Goal: Task Accomplishment & Management: Use online tool/utility

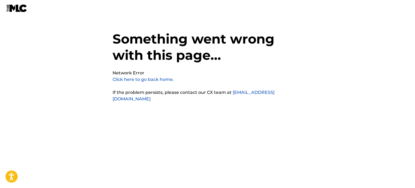
click at [155, 81] on link "Click here to go back home." at bounding box center [143, 79] width 61 height 5
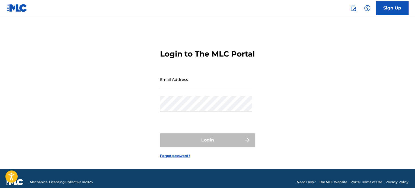
click at [191, 85] on input "Email Address" at bounding box center [206, 79] width 92 height 15
type input "[PERSON_NAME][EMAIL_ADDRESS][DOMAIN_NAME]"
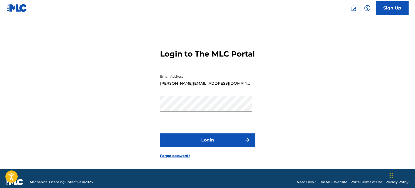
click at [160, 134] on button "Login" at bounding box center [207, 141] width 95 height 14
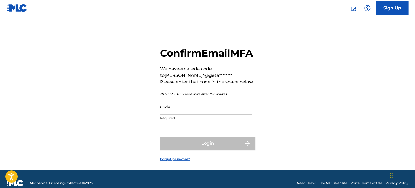
click at [176, 115] on input "Code" at bounding box center [206, 107] width 92 height 15
paste input "494741"
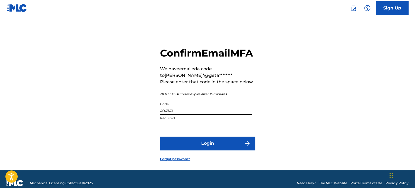
type input "494741"
click at [198, 150] on button "Login" at bounding box center [207, 144] width 95 height 14
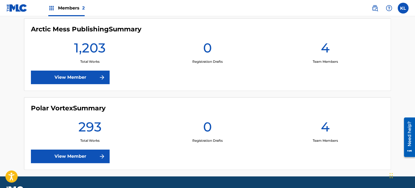
scroll to position [156, 0]
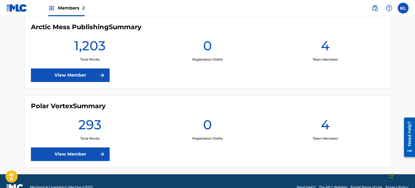
click at [82, 153] on link "View Member" at bounding box center [70, 155] width 79 height 14
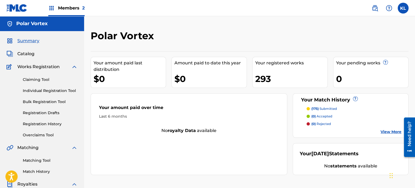
click at [42, 161] on link "Matching Tool" at bounding box center [50, 161] width 55 height 6
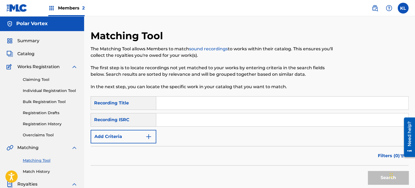
click at [184, 100] on input "Search Form" at bounding box center [282, 103] width 252 height 13
click at [178, 108] on input "[PERSON_NAME]" at bounding box center [282, 103] width 252 height 13
type input "time"
paste input "SE6YL2402481"
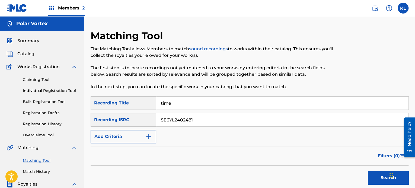
type input "SE6YL2402481"
click at [368, 171] on button "Search" at bounding box center [388, 178] width 41 height 14
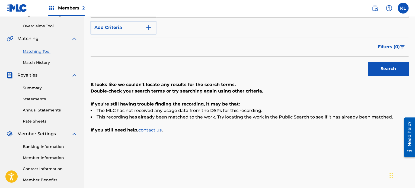
scroll to position [33, 0]
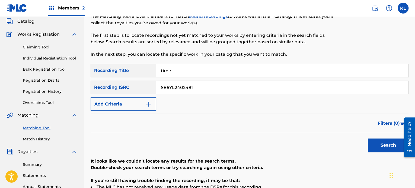
click at [185, 70] on input "time" at bounding box center [282, 70] width 252 height 13
type input "tonight"
paste input "1125"
type input "SE6YL2401125"
click at [368, 139] on button "Search" at bounding box center [388, 146] width 41 height 14
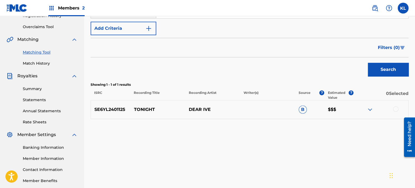
scroll to position [108, 0]
click at [392, 108] on div at bounding box center [380, 110] width 55 height 7
click at [395, 109] on div at bounding box center [395, 109] width 5 height 5
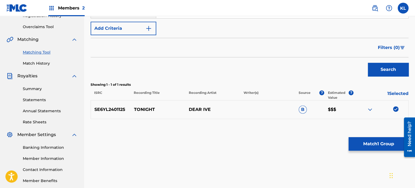
click at [381, 147] on button "Match 1 Group" at bounding box center [378, 144] width 60 height 14
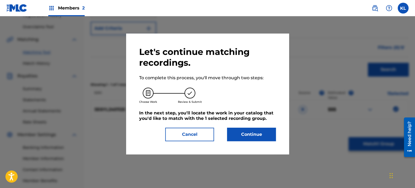
click at [246, 139] on button "Continue" at bounding box center [251, 135] width 49 height 14
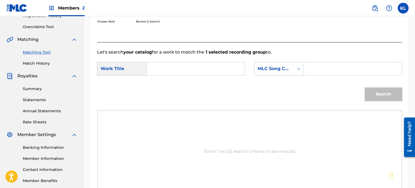
click at [168, 74] on input "Search Form" at bounding box center [195, 68] width 89 height 13
type input "tonight"
paste input "T507DB"
type input "T507DB"
click at [364, 88] on button "Search" at bounding box center [382, 95] width 37 height 14
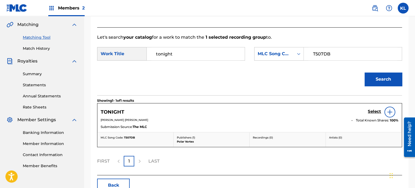
scroll to position [124, 0]
click at [371, 112] on h5 "Select" at bounding box center [374, 111] width 13 height 5
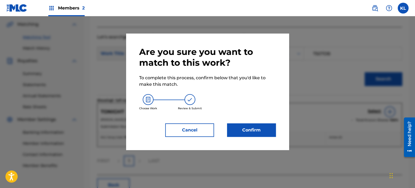
click at [253, 127] on button "Confirm" at bounding box center [251, 131] width 49 height 14
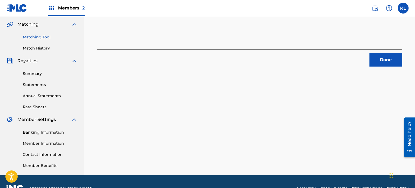
scroll to position [37, 0]
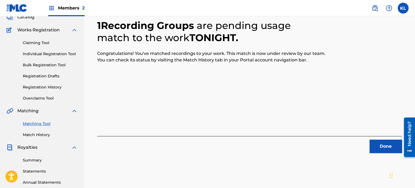
click at [379, 145] on button "Done" at bounding box center [385, 147] width 33 height 14
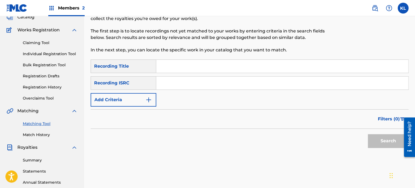
click at [168, 64] on input "Search Form" at bounding box center [282, 66] width 252 height 13
type input "to"
paste input "SE6YL2401569"
type input "SE6YL2401569"
click at [368, 134] on button "Search" at bounding box center [388, 141] width 41 height 14
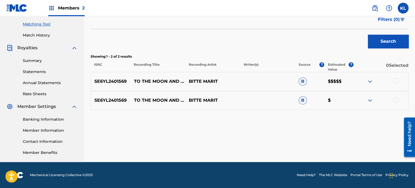
scroll to position [136, 0]
click at [395, 82] on div at bounding box center [395, 81] width 5 height 5
click at [396, 100] on div at bounding box center [395, 100] width 5 height 5
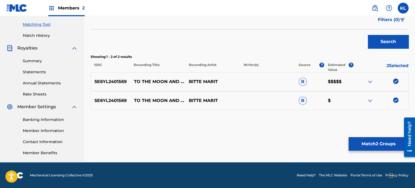
scroll to position [137, 0]
click at [371, 146] on button "Match 2 Groups" at bounding box center [378, 144] width 60 height 14
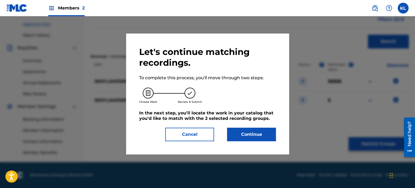
click at [245, 135] on button "Continue" at bounding box center [251, 135] width 49 height 14
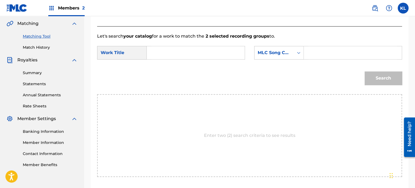
scroll to position [114, 0]
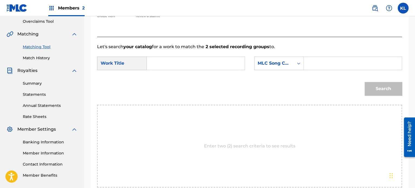
click at [178, 67] on input "Search Form" at bounding box center [195, 63] width 89 height 13
type input "to"
paste input "TX35EG"
type input "TX35EG"
click at [364, 82] on button "Search" at bounding box center [382, 89] width 37 height 14
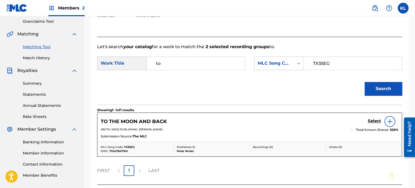
click at [373, 122] on h5 "Select" at bounding box center [374, 121] width 13 height 5
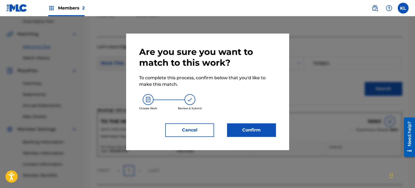
click at [241, 126] on button "Confirm" at bounding box center [251, 131] width 49 height 14
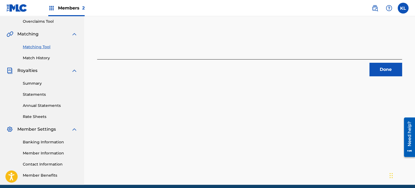
scroll to position [60, 0]
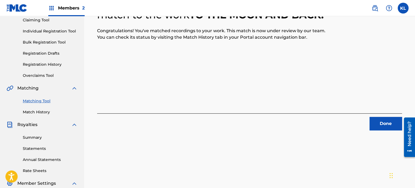
click at [379, 126] on button "Done" at bounding box center [385, 124] width 33 height 14
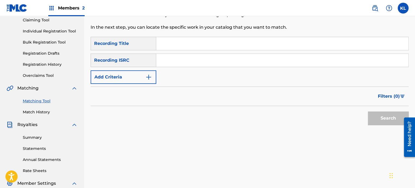
click at [169, 46] on input "Search Form" at bounding box center [282, 43] width 252 height 13
type input "train"
paste input "SE6YL2300605"
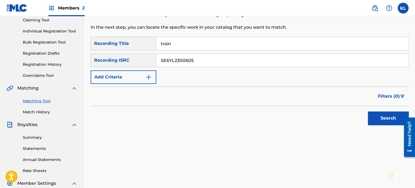
type input "SE6YL2300605"
click at [368, 112] on button "Search" at bounding box center [388, 119] width 41 height 14
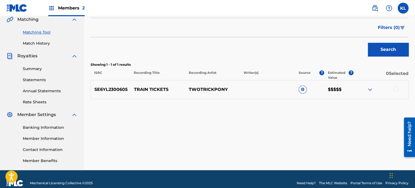
scroll to position [129, 0]
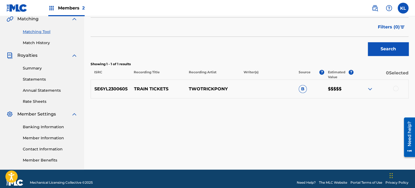
click at [393, 87] on div at bounding box center [395, 88] width 5 height 5
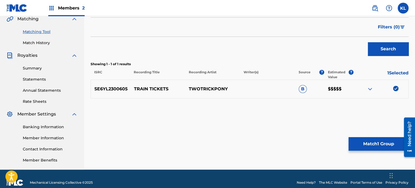
click at [380, 141] on button "Match 1 Group" at bounding box center [378, 144] width 60 height 14
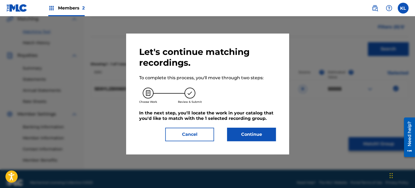
click at [249, 130] on button "Continue" at bounding box center [251, 135] width 49 height 14
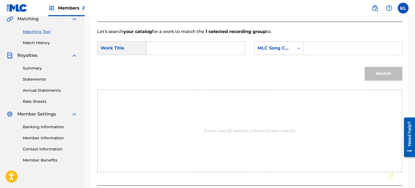
click at [157, 45] on input "Search Form" at bounding box center [195, 48] width 89 height 13
type input "train"
paste input "TW4HZI"
type input "TW4HZI"
click at [364, 67] on button "Search" at bounding box center [382, 74] width 37 height 14
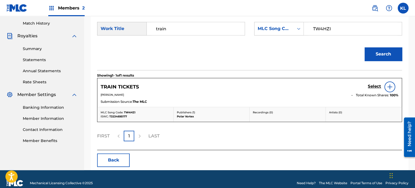
scroll to position [149, 0]
click at [372, 88] on h5 "Select" at bounding box center [374, 86] width 13 height 5
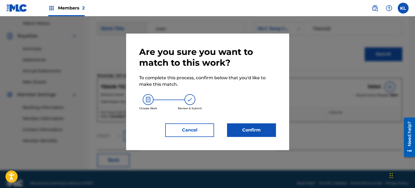
click at [256, 130] on button "Confirm" at bounding box center [251, 131] width 49 height 14
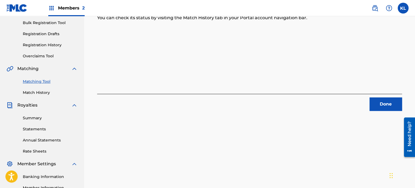
scroll to position [79, 0]
click at [380, 109] on button "Done" at bounding box center [385, 105] width 33 height 14
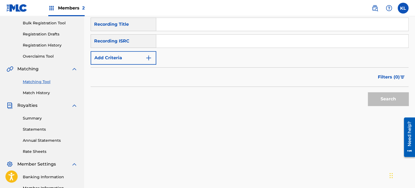
scroll to position [14, 0]
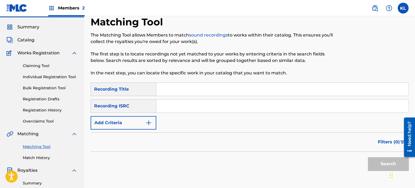
click at [177, 86] on input "Search Form" at bounding box center [282, 89] width 252 height 13
type input "tranquil"
paste input "SE6YL2200201"
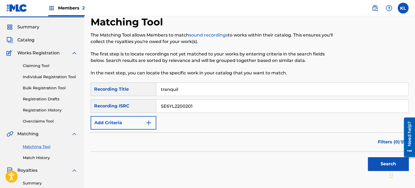
type input "SE6YL2200201"
click at [368, 158] on button "Search" at bounding box center [388, 165] width 41 height 14
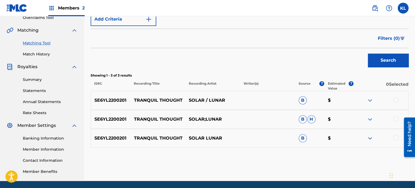
click at [396, 101] on div at bounding box center [395, 99] width 5 height 5
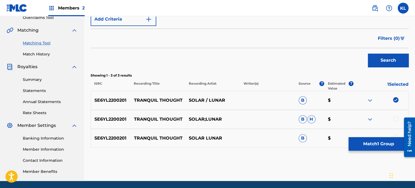
click at [396, 120] on div at bounding box center [395, 118] width 5 height 5
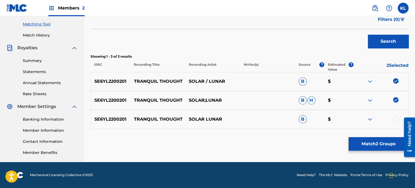
click at [393, 119] on div at bounding box center [395, 118] width 5 height 5
click at [377, 140] on button "Match 3 Groups" at bounding box center [378, 144] width 60 height 14
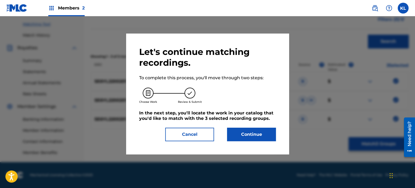
click at [251, 135] on button "Continue" at bounding box center [251, 135] width 49 height 14
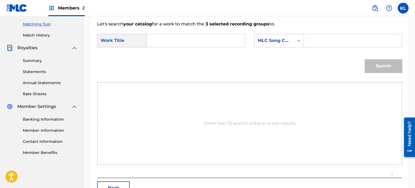
click at [177, 40] on input "Search Form" at bounding box center [195, 40] width 89 height 13
type input "tranquil"
paste input "TB7WPO"
type input "TB7WPO"
click at [364, 59] on button "Search" at bounding box center [382, 66] width 37 height 14
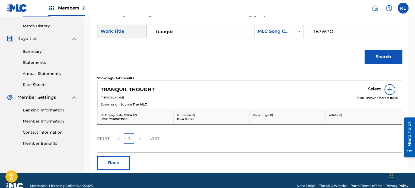
scroll to position [148, 0]
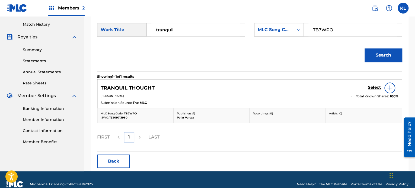
click at [374, 87] on h5 "Select" at bounding box center [374, 87] width 13 height 5
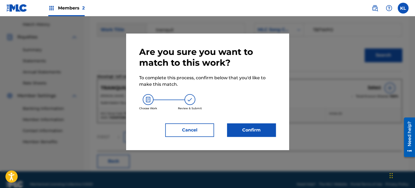
click at [250, 133] on button "Confirm" at bounding box center [251, 131] width 49 height 14
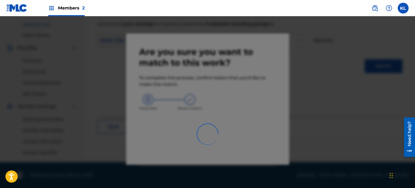
scroll to position [137, 0]
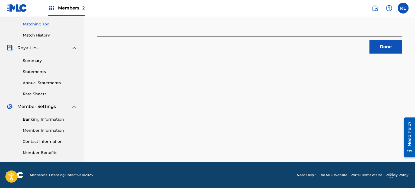
click at [195, 96] on div "3 Recording Groups are pending usage match to the work TRANQUIL THOUGHT . Congr…" at bounding box center [249, 27] width 331 height 269
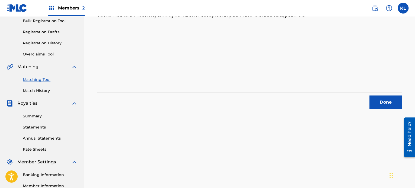
scroll to position [80, 0]
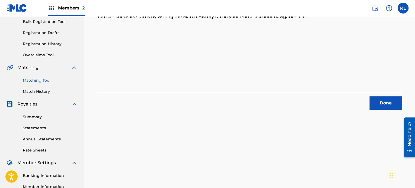
click at [387, 104] on button "Done" at bounding box center [385, 104] width 33 height 14
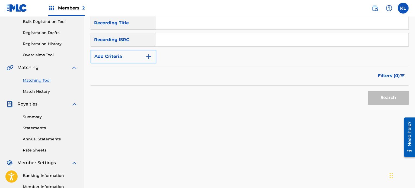
scroll to position [41, 0]
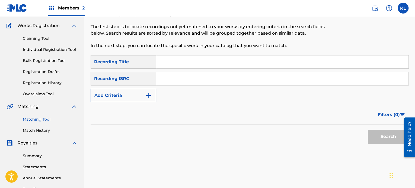
click at [172, 57] on input "Search Form" at bounding box center [282, 62] width 252 height 13
type input "traveling"
paste input "SE6YL2200668"
type input "SE6YL2200668"
click at [368, 130] on button "Search" at bounding box center [388, 137] width 41 height 14
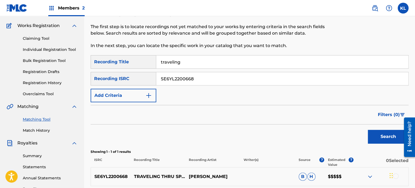
scroll to position [117, 0]
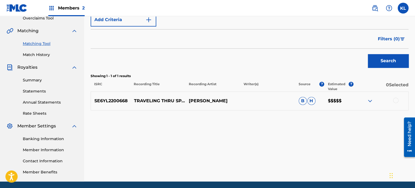
click at [395, 99] on div at bounding box center [395, 100] width 5 height 5
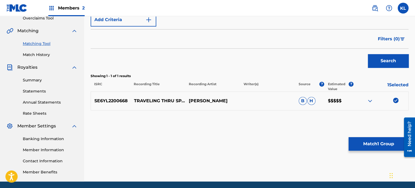
click at [368, 148] on button "Match 1 Group" at bounding box center [378, 144] width 60 height 14
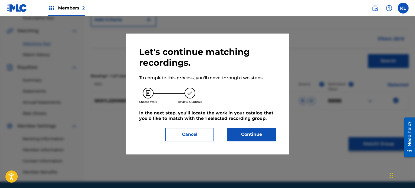
click at [267, 131] on button "Continue" at bounding box center [251, 135] width 49 height 14
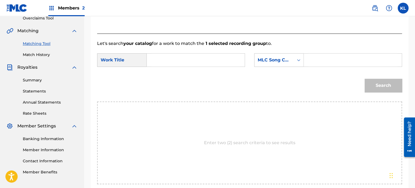
click at [172, 62] on input "Search Form" at bounding box center [195, 60] width 89 height 13
type input "traveling"
paste input "TC0D4H"
type input "TC0D4H"
click at [364, 79] on button "Search" at bounding box center [382, 86] width 37 height 14
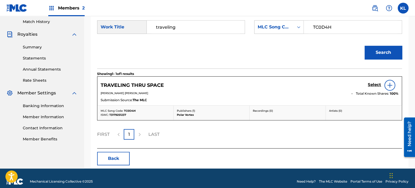
scroll to position [152, 0]
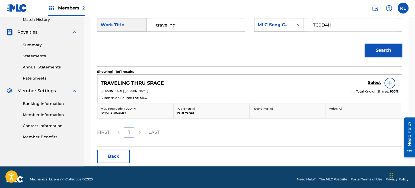
click at [371, 82] on h5 "Select" at bounding box center [374, 82] width 13 height 5
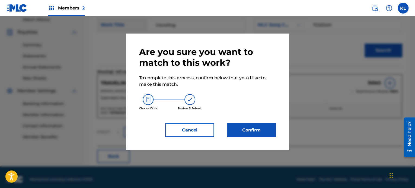
click at [256, 131] on button "Confirm" at bounding box center [251, 131] width 49 height 14
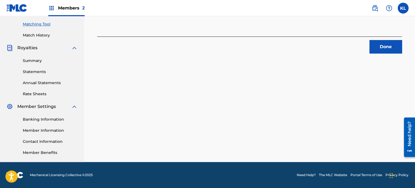
scroll to position [85, 0]
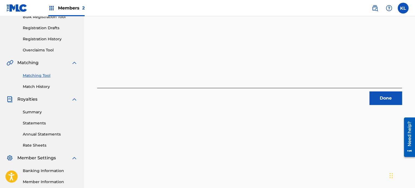
click at [381, 98] on button "Done" at bounding box center [385, 99] width 33 height 14
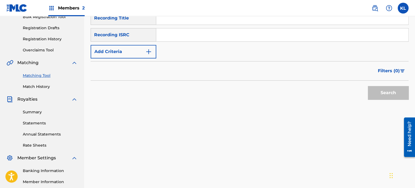
scroll to position [14, 0]
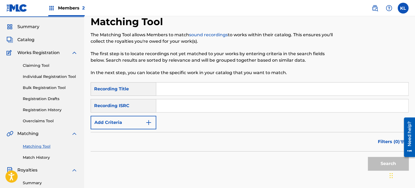
click at [181, 86] on input "Search Form" at bounding box center [282, 89] width 252 height 13
type input "unable"
paste input "SE6YL2301502"
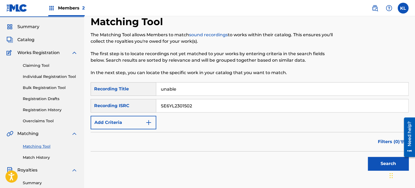
type input "SE6YL2301502"
click at [368, 157] on button "Search" at bounding box center [388, 164] width 41 height 14
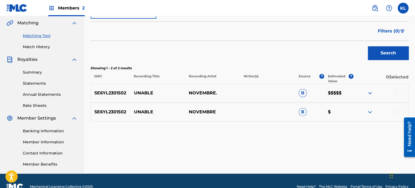
scroll to position [126, 0]
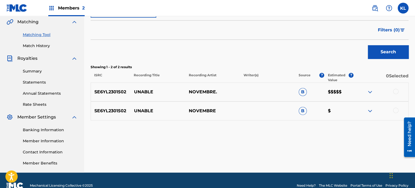
click at [396, 92] on div at bounding box center [395, 91] width 5 height 5
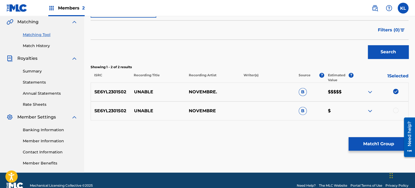
click at [396, 110] on div at bounding box center [395, 110] width 5 height 5
click at [379, 142] on button "Match 2 Groups" at bounding box center [378, 144] width 60 height 14
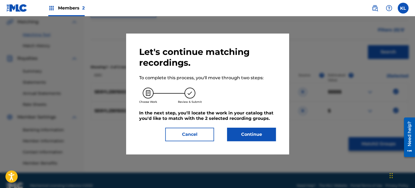
click at [242, 130] on button "Continue" at bounding box center [251, 135] width 49 height 14
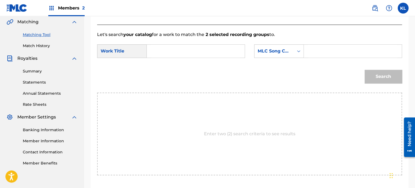
click at [175, 52] on input "Search Form" at bounding box center [195, 51] width 89 height 13
type input "unable"
paste input "UW6061"
type input "UW6061"
click at [364, 70] on button "Search" at bounding box center [382, 77] width 37 height 14
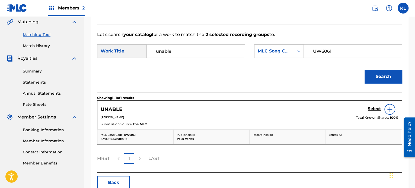
click at [376, 108] on h5 "Select" at bounding box center [374, 109] width 13 height 5
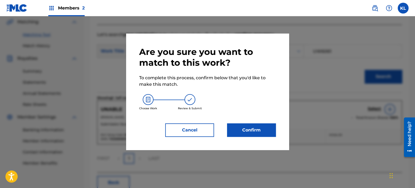
click at [264, 128] on button "Confirm" at bounding box center [251, 131] width 49 height 14
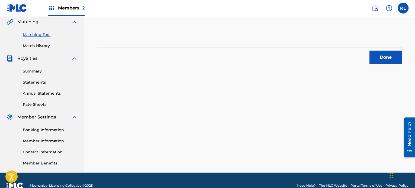
click at [374, 57] on button "Done" at bounding box center [385, 58] width 33 height 14
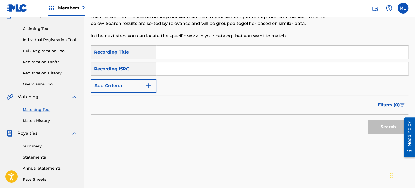
scroll to position [51, 0]
click at [177, 47] on input "Search Form" at bounding box center [282, 52] width 252 height 13
type input "uno"
paste input "SE6YL2400638"
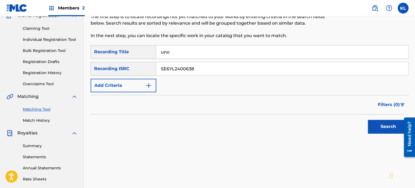
type input "SE6YL2400638"
click at [368, 120] on button "Search" at bounding box center [388, 127] width 41 height 14
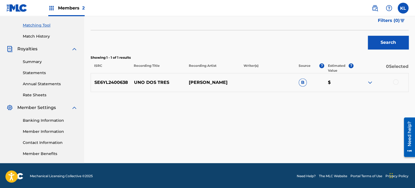
scroll to position [136, 0]
click at [393, 80] on div at bounding box center [395, 81] width 5 height 5
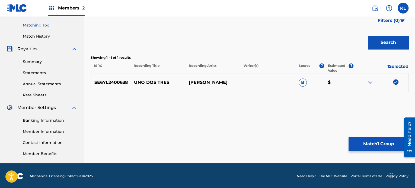
click at [393, 80] on div at bounding box center [380, 82] width 55 height 7
click at [379, 143] on button "Match 1 Group" at bounding box center [378, 144] width 60 height 14
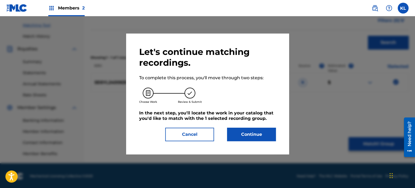
click at [243, 123] on div "Let's continue matching recordings. To complete this process, you'll move throu…" at bounding box center [207, 94] width 137 height 95
click at [246, 135] on button "Continue" at bounding box center [251, 135] width 49 height 14
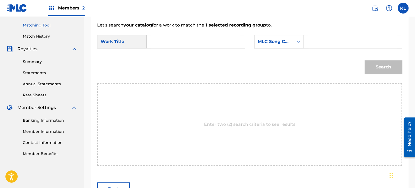
click at [180, 47] on input "Search Form" at bounding box center [195, 41] width 89 height 13
type input "uno"
paste input "UX1UXH"
type input "UX1UXH"
click at [364, 60] on button "Search" at bounding box center [382, 67] width 37 height 14
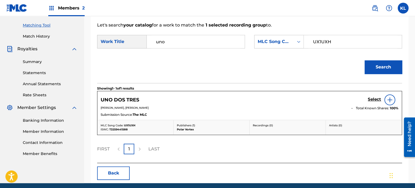
click at [375, 98] on h5 "Select" at bounding box center [374, 99] width 13 height 5
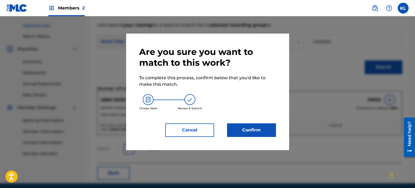
click at [242, 129] on button "Confirm" at bounding box center [251, 131] width 49 height 14
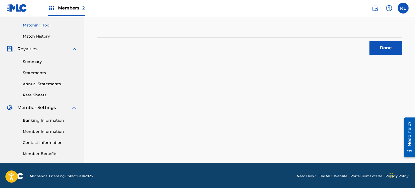
click at [383, 49] on button "Done" at bounding box center [385, 48] width 33 height 14
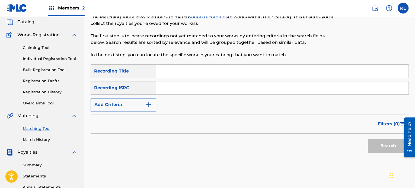
scroll to position [33, 0]
click at [171, 72] on input "Search Form" at bounding box center [282, 70] width 252 height 13
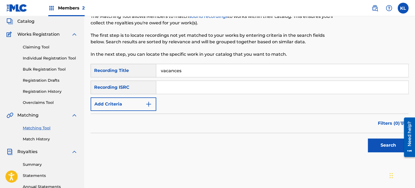
type input "vacances"
paste input "SE6YL2100125"
type input "SE6YL2100125"
click at [368, 139] on button "Search" at bounding box center [388, 146] width 41 height 14
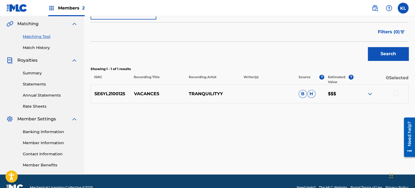
scroll to position [125, 0]
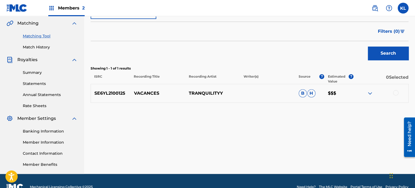
click at [396, 93] on div at bounding box center [395, 92] width 5 height 5
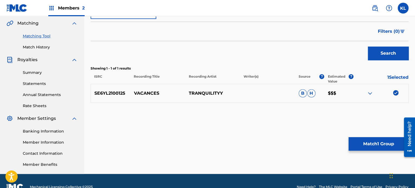
click at [374, 138] on button "Match 1 Group" at bounding box center [378, 144] width 60 height 14
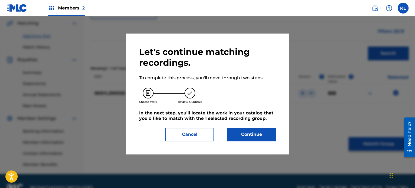
click at [238, 136] on button "Continue" at bounding box center [251, 135] width 49 height 14
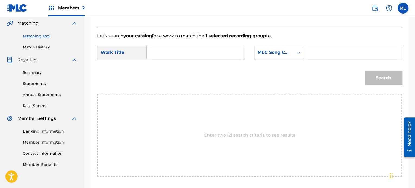
click at [184, 56] on input "Search Form" at bounding box center [195, 52] width 89 height 13
type input "vacances"
paste input "VB8K6X"
type input "VB8K6X"
click at [364, 71] on button "Search" at bounding box center [382, 78] width 37 height 14
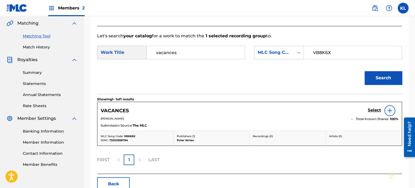
click at [375, 109] on h5 "Select" at bounding box center [374, 110] width 13 height 5
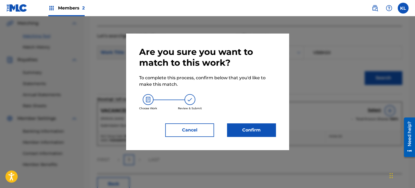
click at [259, 128] on button "Confirm" at bounding box center [251, 131] width 49 height 14
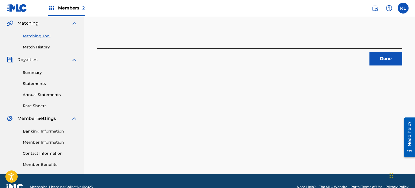
click at [383, 62] on button "Done" at bounding box center [385, 59] width 33 height 14
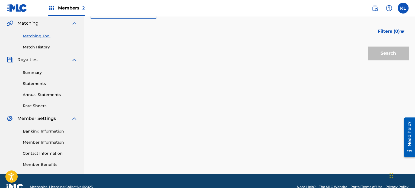
scroll to position [26, 0]
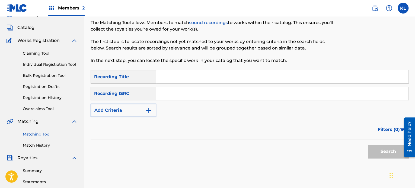
click at [181, 76] on input "Search Form" at bounding box center [282, 77] width 252 height 13
type input "villa"
paste input "SE6YL2400637"
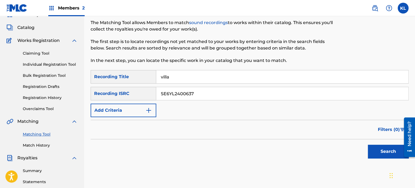
type input "SE6YL2400637"
click at [368, 145] on button "Search" at bounding box center [388, 152] width 41 height 14
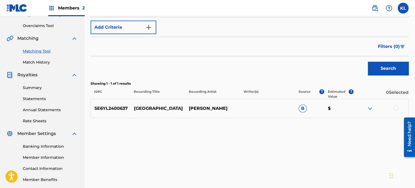
scroll to position [129, 0]
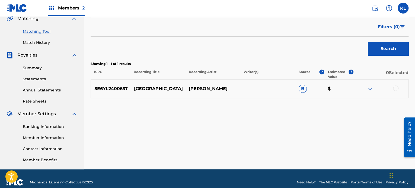
click at [395, 88] on div at bounding box center [395, 88] width 5 height 5
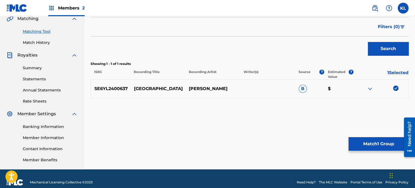
click at [366, 141] on button "Match 1 Group" at bounding box center [378, 144] width 60 height 14
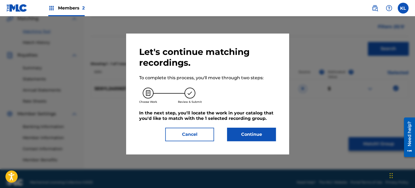
click at [249, 136] on button "Continue" at bounding box center [251, 135] width 49 height 14
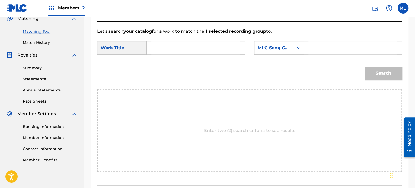
click at [181, 46] on input "Search Form" at bounding box center [195, 47] width 89 height 13
type input "villa"
paste input "VW1DCL"
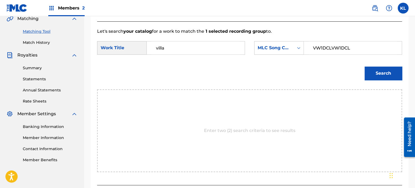
click at [364, 67] on button "Search" at bounding box center [382, 74] width 37 height 14
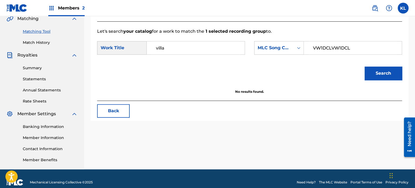
paste input "Search Form"
type input "VW1DCL"
click at [364, 67] on button "Search" at bounding box center [382, 74] width 37 height 14
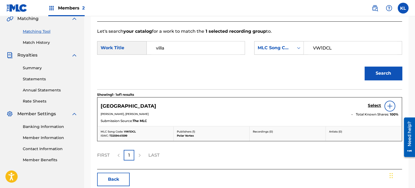
click at [370, 106] on h5 "Select" at bounding box center [374, 105] width 13 height 5
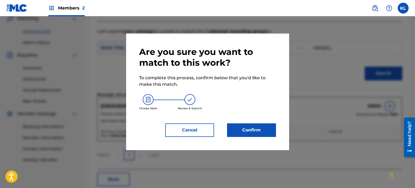
click at [249, 124] on button "Confirm" at bounding box center [251, 131] width 49 height 14
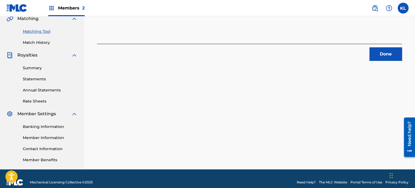
click at [203, 177] on footer "Mechanical Licensing Collective © 2025 Need Help? The MLC Website Portal Terms …" at bounding box center [207, 183] width 415 height 26
click at [388, 54] on button "Done" at bounding box center [385, 54] width 33 height 14
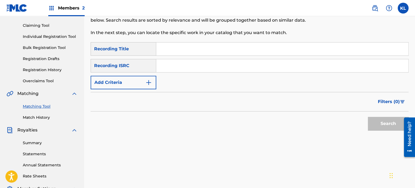
scroll to position [53, 0]
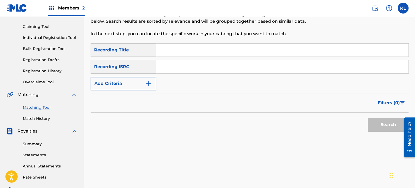
click at [188, 50] on input "Search Form" at bounding box center [282, 50] width 252 height 13
type input "voyage"
paste input "SE6YL2100130"
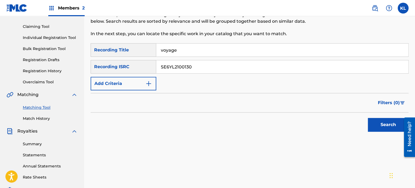
type input "SE6YL2100130"
click at [368, 118] on button "Search" at bounding box center [388, 125] width 41 height 14
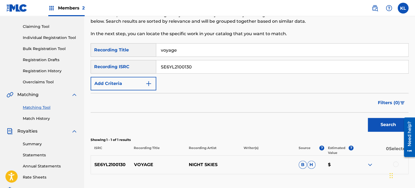
scroll to position [99, 0]
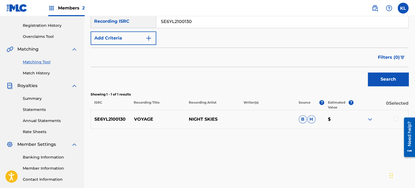
click at [394, 120] on div at bounding box center [395, 118] width 5 height 5
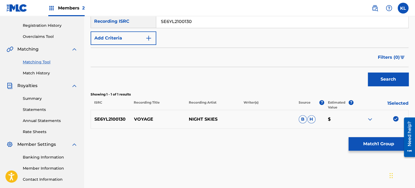
click at [376, 148] on button "Match 1 Group" at bounding box center [378, 144] width 60 height 14
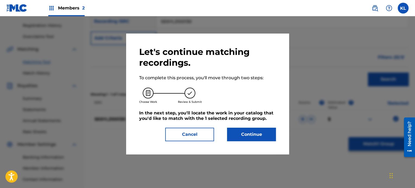
click at [252, 134] on button "Continue" at bounding box center [251, 135] width 49 height 14
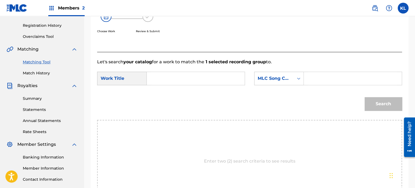
click at [197, 86] on div "SearchWithCriteriae1e31269-af28-4656-bbd7-2e3ba08105e3 Work Title SearchWithCri…" at bounding box center [249, 80] width 305 height 17
click at [185, 82] on input "Search Form" at bounding box center [195, 78] width 89 height 13
type input "voyage"
paste input "VB66X4"
type input "VB66X4"
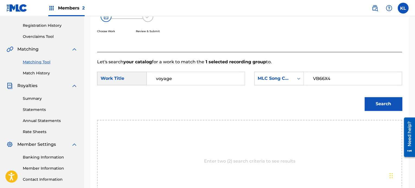
click at [364, 97] on button "Search" at bounding box center [382, 104] width 37 height 14
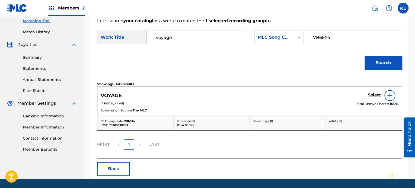
scroll to position [140, 0]
click at [373, 97] on h5 "Select" at bounding box center [374, 95] width 13 height 5
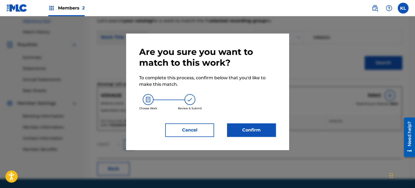
click at [251, 128] on button "Confirm" at bounding box center [251, 131] width 49 height 14
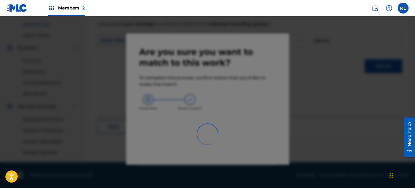
scroll to position [137, 0]
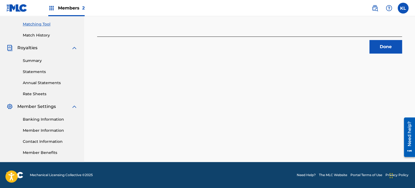
click at [397, 54] on button "Done" at bounding box center [385, 47] width 33 height 14
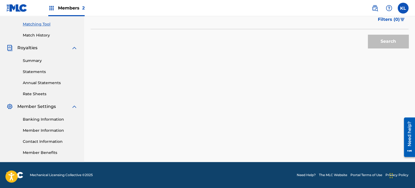
scroll to position [40, 0]
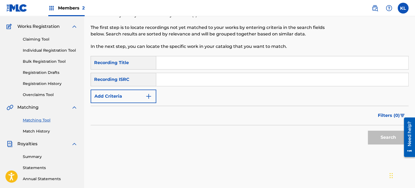
click at [176, 63] on input "Search Form" at bounding box center [282, 62] width 252 height 13
type input "wait for you"
paste input "SE6YL2402509"
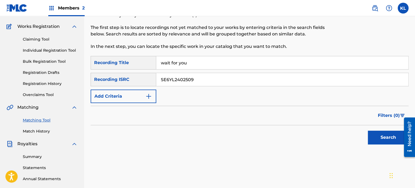
type input "SE6YL2402509"
click at [368, 131] on button "Search" at bounding box center [388, 138] width 41 height 14
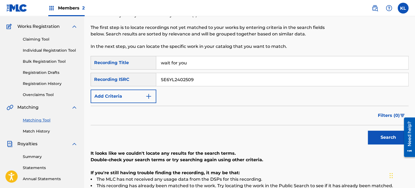
click at [192, 64] on input "wait for you" at bounding box center [282, 62] width 252 height 13
click at [368, 131] on button "Search" at bounding box center [388, 138] width 41 height 14
type input "wasp"
paste input "100101"
type input "SE6YL2100101"
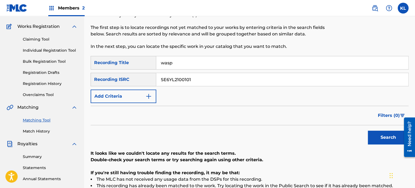
click at [368, 131] on button "Search" at bounding box center [388, 138] width 41 height 14
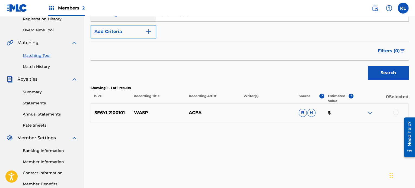
scroll to position [105, 0]
click at [395, 112] on div at bounding box center [395, 112] width 5 height 5
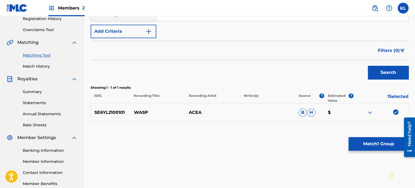
click at [373, 148] on button "Match 1 Group" at bounding box center [378, 144] width 60 height 14
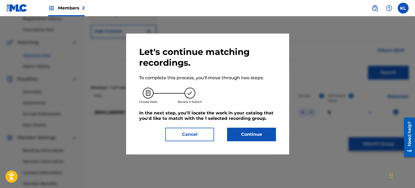
click at [255, 136] on button "Continue" at bounding box center [251, 135] width 49 height 14
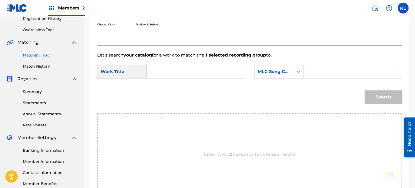
click at [186, 73] on input "Search Form" at bounding box center [195, 71] width 89 height 13
type input "wasp"
paste input "WC26E3"
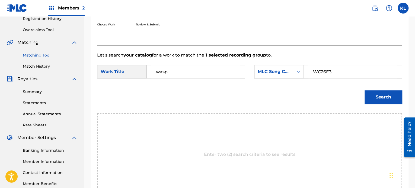
type input "WC26E3"
click at [364, 91] on button "Search" at bounding box center [382, 98] width 37 height 14
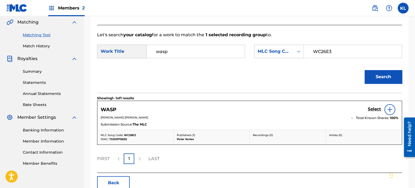
scroll to position [126, 0]
click at [374, 108] on h5 "Select" at bounding box center [374, 109] width 13 height 5
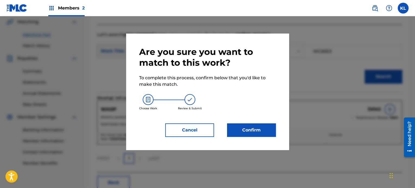
click at [261, 120] on div "Are you sure you want to match to this work? To complete this process, confirm …" at bounding box center [207, 92] width 137 height 91
click at [259, 131] on button "Confirm" at bounding box center [251, 131] width 49 height 14
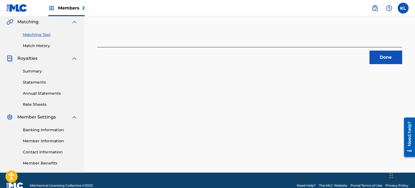
click at [370, 62] on button "Done" at bounding box center [385, 58] width 33 height 14
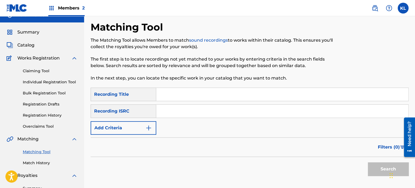
scroll to position [9, 0]
click at [170, 91] on input "Search Form" at bounding box center [282, 94] width 252 height 13
type input "water"
paste input "SE6YL2301479"
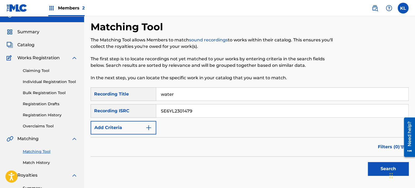
type input "SE6YL2301479"
click at [368, 162] on button "Search" at bounding box center [388, 169] width 41 height 14
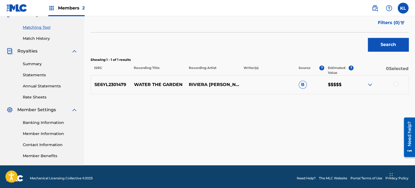
scroll to position [136, 0]
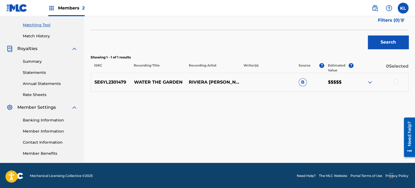
click at [395, 83] on div at bounding box center [395, 81] width 5 height 5
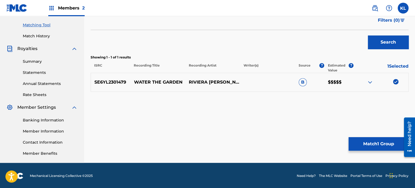
click at [374, 143] on button "Match 1 Group" at bounding box center [378, 144] width 60 height 14
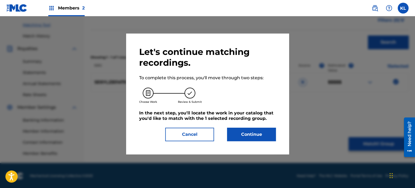
click at [249, 133] on button "Continue" at bounding box center [251, 135] width 49 height 14
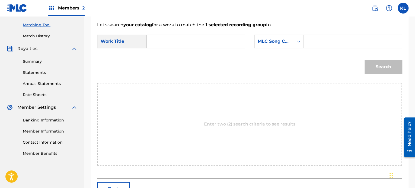
click at [180, 37] on input "Search Form" at bounding box center [195, 41] width 89 height 13
type input "water"
paste input "W50AD0"
type input "W50AD0"
click at [364, 60] on button "Search" at bounding box center [382, 67] width 37 height 14
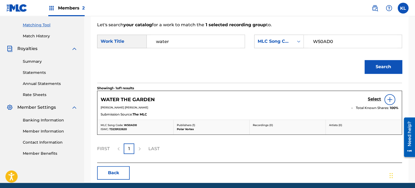
click at [372, 97] on h5 "Select" at bounding box center [374, 99] width 13 height 5
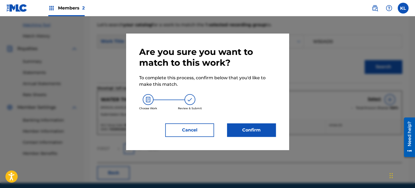
click at [249, 131] on button "Confirm" at bounding box center [251, 131] width 49 height 14
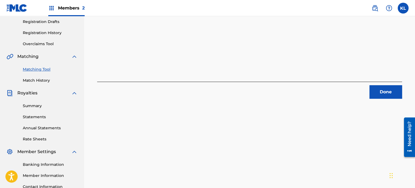
scroll to position [88, 0]
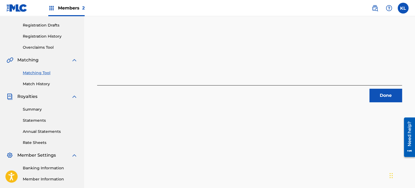
click at [385, 97] on button "Done" at bounding box center [385, 96] width 33 height 14
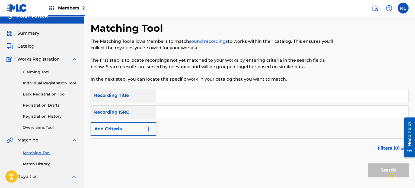
scroll to position [8, 0]
click at [183, 98] on input "Search Form" at bounding box center [282, 95] width 252 height 13
paste input "WEATHER MAN"
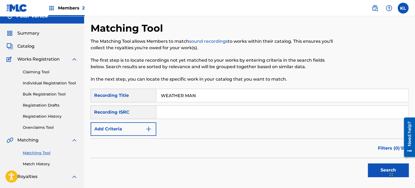
type input "WEATHER MAN"
click at [192, 112] on input "Search Form" at bounding box center [282, 112] width 252 height 13
paste input "SE6YL2200460"
type input "SE6YL2200460"
click at [368, 164] on button "Search" at bounding box center [388, 171] width 41 height 14
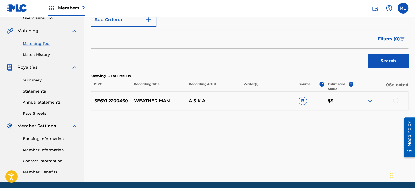
scroll to position [120, 0]
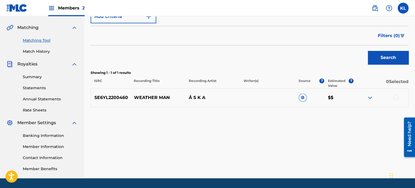
click at [395, 97] on div at bounding box center [395, 97] width 5 height 5
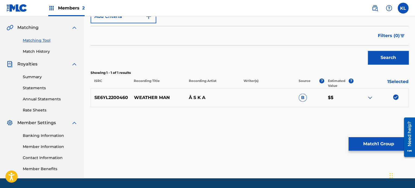
click at [380, 144] on button "Match 1 Group" at bounding box center [378, 144] width 60 height 14
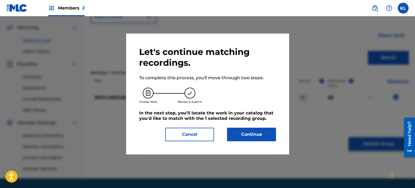
click at [242, 140] on button "Continue" at bounding box center [251, 135] width 49 height 14
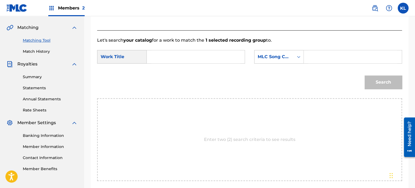
click at [179, 58] on input "Search Form" at bounding box center [195, 56] width 89 height 13
type input "weather"
paste input "WC41QU"
type input "WC41QU"
click at [364, 76] on button "Search" at bounding box center [382, 83] width 37 height 14
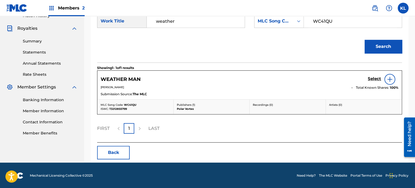
scroll to position [156, 0]
click at [372, 79] on h5 "Select" at bounding box center [374, 78] width 13 height 5
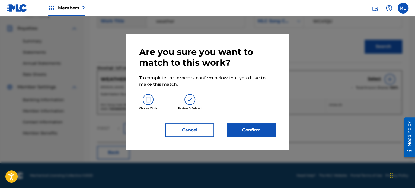
click at [247, 130] on button "Confirm" at bounding box center [251, 131] width 49 height 14
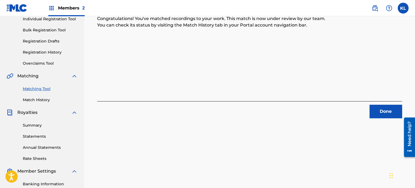
scroll to position [54, 0]
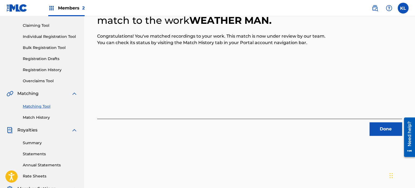
click at [389, 124] on button "Done" at bounding box center [385, 130] width 33 height 14
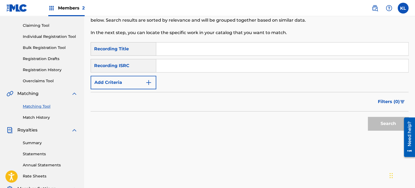
click at [170, 49] on input "Search Form" at bounding box center [282, 49] width 252 height 13
type input "window"
paste input "SE6YL2402034"
type input "SE6YL2402034"
click at [368, 117] on button "Search" at bounding box center [388, 124] width 41 height 14
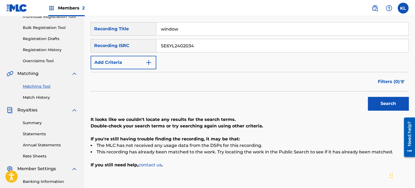
scroll to position [75, 0]
click at [198, 31] on input "window" at bounding box center [282, 28] width 252 height 13
type input "wonderland"
paste input "200461"
type input "SE6YL2200461"
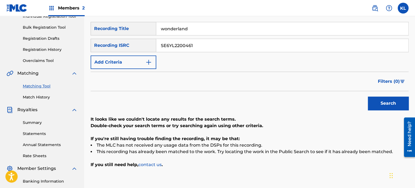
click at [368, 97] on button "Search" at bounding box center [388, 104] width 41 height 14
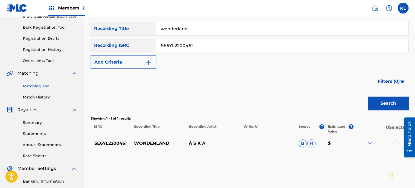
click at [395, 143] on div at bounding box center [395, 142] width 5 height 5
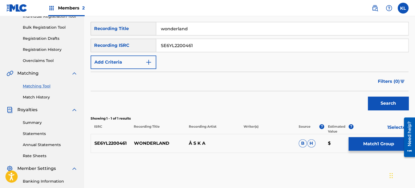
click at [368, 150] on button "Match 1 Group" at bounding box center [378, 144] width 60 height 14
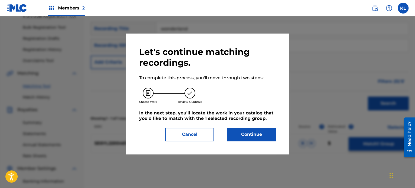
click at [252, 131] on button "Continue" at bounding box center [251, 135] width 49 height 14
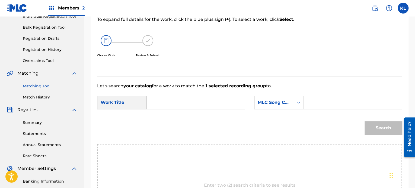
click at [181, 101] on input "Search Form" at bounding box center [195, 102] width 89 height 13
click at [181, 101] on input "wonder;amd" at bounding box center [195, 102] width 89 height 13
type input "wonderland"
paste input "WC4E79"
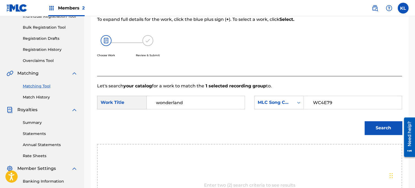
type input "WC4E79"
click at [364, 121] on button "Search" at bounding box center [382, 128] width 37 height 14
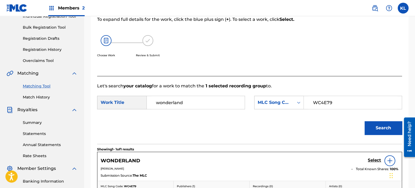
scroll to position [148, 0]
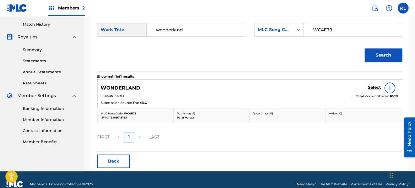
click at [372, 85] on h5 "Select" at bounding box center [374, 87] width 13 height 5
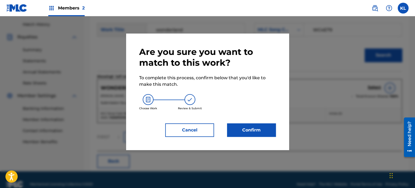
click at [251, 134] on button "Confirm" at bounding box center [251, 131] width 49 height 14
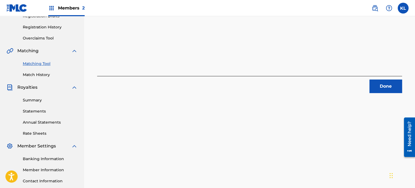
scroll to position [92, 0]
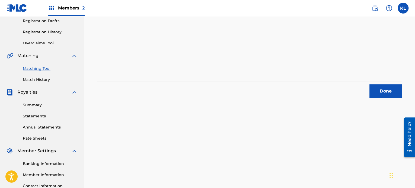
click at [377, 91] on button "Done" at bounding box center [385, 92] width 33 height 14
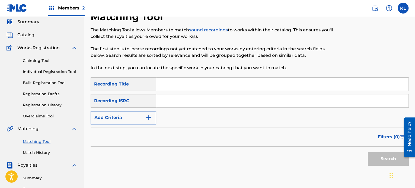
scroll to position [18, 0]
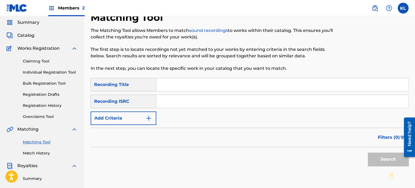
click at [170, 82] on input "Search Form" at bounding box center [282, 84] width 252 height 13
type input "yellow"
paste input "SE6YL2200479"
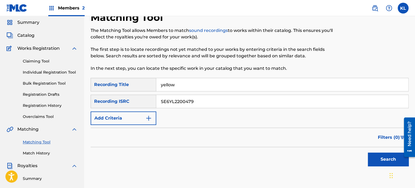
type input "SE6YL2200479"
click at [368, 153] on button "Search" at bounding box center [388, 160] width 41 height 14
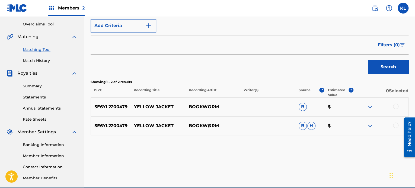
scroll to position [112, 0]
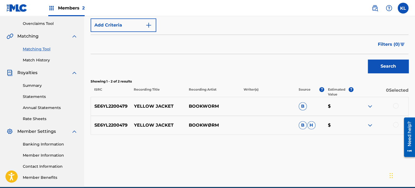
click at [395, 107] on div at bounding box center [395, 105] width 5 height 5
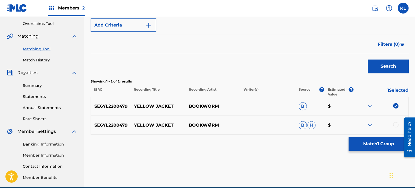
click at [396, 125] on div at bounding box center [395, 124] width 5 height 5
click at [386, 143] on button "Match 2 Groups" at bounding box center [378, 144] width 60 height 14
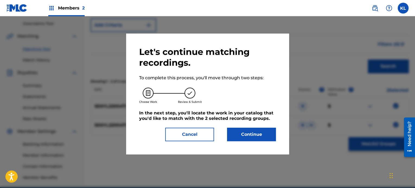
click at [253, 131] on button "Continue" at bounding box center [251, 135] width 49 height 14
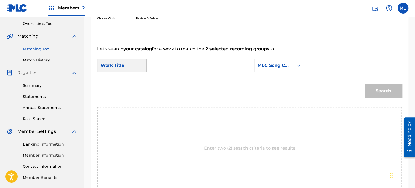
click at [170, 65] on input "Search Form" at bounding box center [195, 65] width 89 height 13
type input "yellow"
paste input "YD53QN"
type input "YD53QN"
click at [384, 86] on button "Search" at bounding box center [382, 91] width 37 height 14
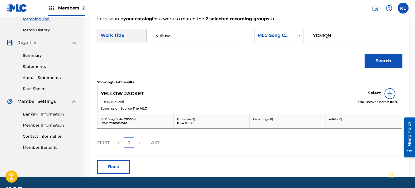
scroll to position [142, 0]
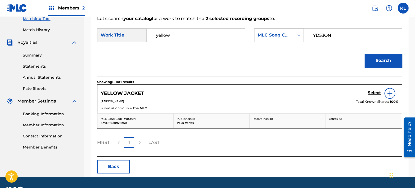
click at [374, 93] on h5 "Select" at bounding box center [374, 93] width 13 height 5
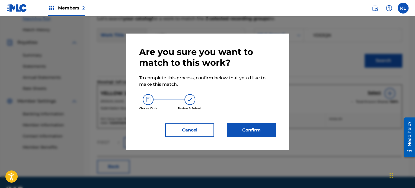
click at [241, 127] on button "Confirm" at bounding box center [251, 131] width 49 height 14
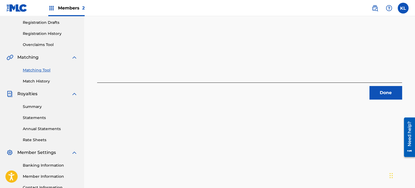
scroll to position [90, 0]
click at [393, 98] on button "Done" at bounding box center [385, 94] width 33 height 14
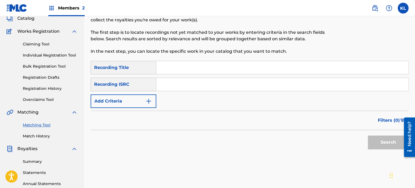
scroll to position [36, 0]
click at [188, 68] on input "Search Form" at bounding box center [282, 67] width 252 height 13
type input "yoth"
paste input "SE6YL2300683"
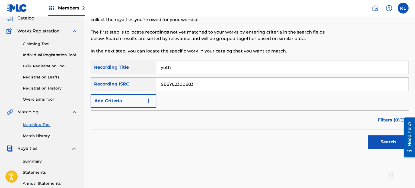
type input "SE6YL2300683"
click at [368, 136] on button "Search" at bounding box center [388, 143] width 41 height 14
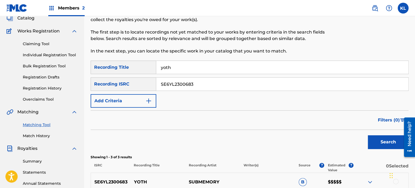
scroll to position [124, 0]
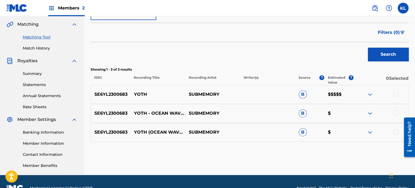
click at [394, 93] on div at bounding box center [395, 93] width 5 height 5
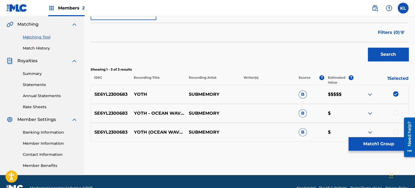
click at [393, 114] on div at bounding box center [395, 112] width 5 height 5
click at [393, 132] on div at bounding box center [395, 131] width 5 height 5
click at [385, 142] on button "Match 3 Groups" at bounding box center [378, 144] width 60 height 14
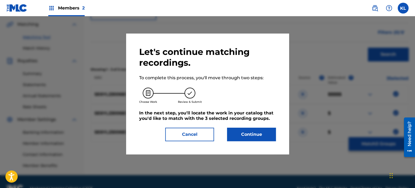
click at [258, 138] on button "Continue" at bounding box center [251, 135] width 49 height 14
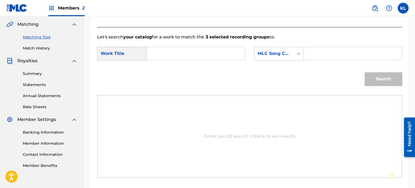
click at [162, 49] on input "Search Form" at bounding box center [195, 53] width 89 height 13
type input "yoth"
paste input "YP4T6G"
type input "YP4T6G"
click at [364, 72] on button "Search" at bounding box center [382, 79] width 37 height 14
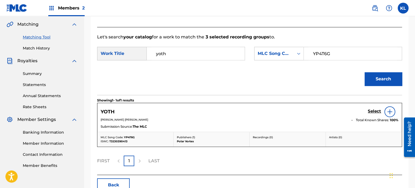
click at [372, 110] on h5 "Select" at bounding box center [374, 111] width 13 height 5
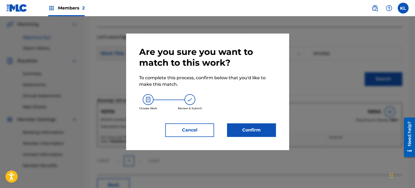
click at [249, 133] on button "Confirm" at bounding box center [251, 131] width 49 height 14
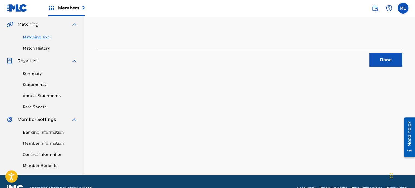
click at [388, 53] on button "Done" at bounding box center [385, 60] width 33 height 14
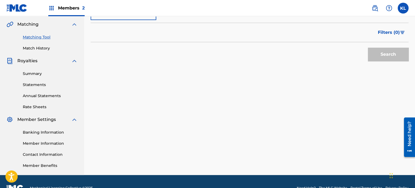
scroll to position [38, 0]
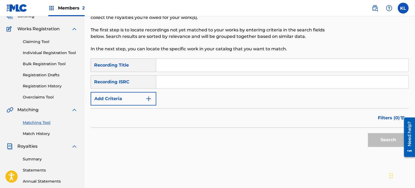
click at [168, 65] on input "Search Form" at bounding box center [282, 65] width 252 height 13
type input "you"
paste input "SE6YL2402761"
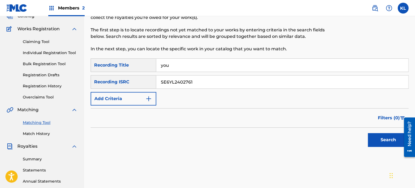
type input "SE6YL2402761"
click at [368, 133] on button "Search" at bounding box center [388, 140] width 41 height 14
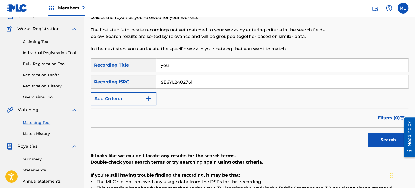
scroll to position [60, 0]
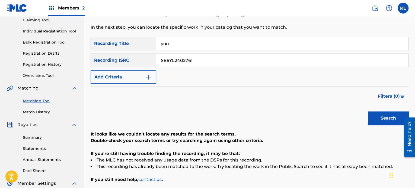
click at [171, 43] on input "you" at bounding box center [282, 43] width 252 height 13
type input "y"
type input "YOU"
click at [368, 112] on button "Search" at bounding box center [388, 119] width 41 height 14
click at [166, 43] on input "YOU" at bounding box center [282, 43] width 252 height 13
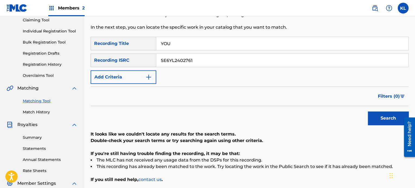
click at [166, 43] on input "YOU" at bounding box center [282, 43] width 252 height 13
click at [368, 112] on button "Search" at bounding box center [388, 119] width 41 height 14
type input "Your"
paste input "10013"
type input "SE6YL2100131"
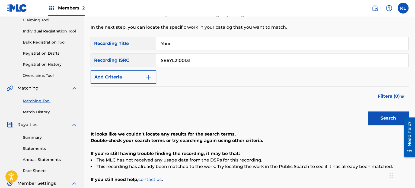
click at [368, 112] on button "Search" at bounding box center [388, 119] width 41 height 14
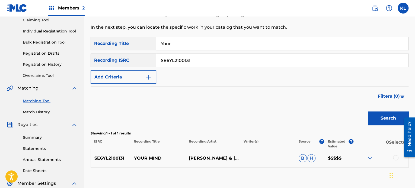
scroll to position [124, 0]
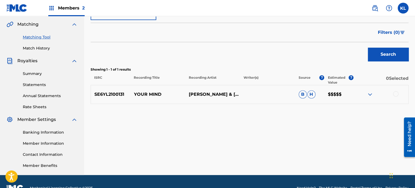
click at [396, 94] on div at bounding box center [395, 93] width 5 height 5
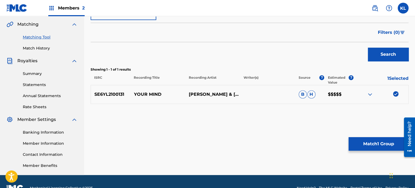
click at [366, 143] on button "Match 1 Group" at bounding box center [378, 144] width 60 height 14
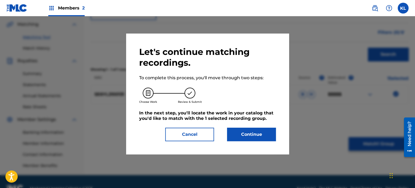
click at [250, 137] on button "Continue" at bounding box center [251, 135] width 49 height 14
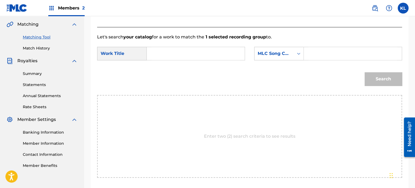
click at [176, 49] on input "Search Form" at bounding box center [195, 53] width 89 height 13
type input "your"
paste input "YD5O4Z"
type input "YD5O4Z"
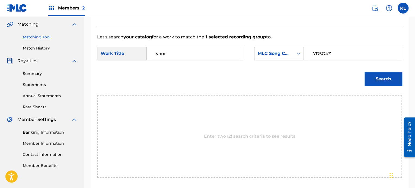
click at [364, 72] on button "Search" at bounding box center [382, 79] width 37 height 14
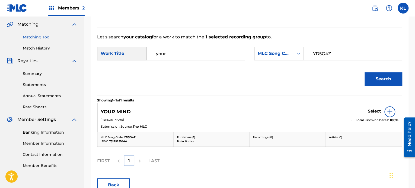
click at [371, 110] on h5 "Select" at bounding box center [374, 111] width 13 height 5
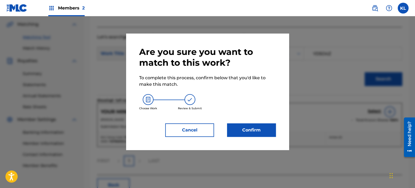
click at [248, 131] on button "Confirm" at bounding box center [251, 131] width 49 height 14
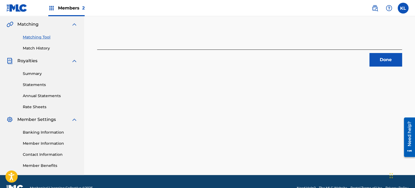
click at [387, 57] on button "Done" at bounding box center [385, 60] width 33 height 14
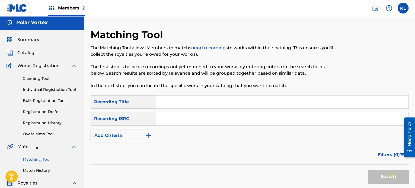
scroll to position [1, 0]
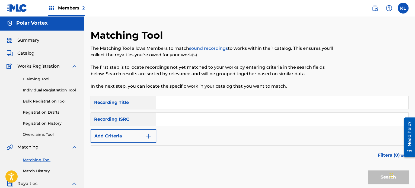
click at [187, 107] on input "Search Form" at bounding box center [282, 102] width 252 height 13
type input "back"
paste input "SE6YL2200258"
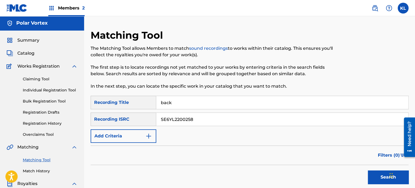
type input "SE6YL2200258"
click at [368, 171] on button "Search" at bounding box center [388, 178] width 41 height 14
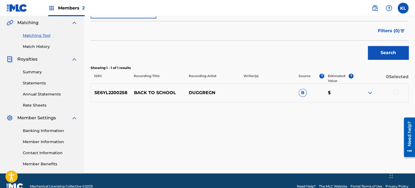
scroll to position [126, 0]
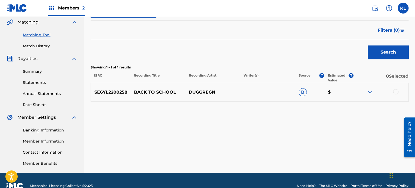
click at [398, 92] on div at bounding box center [380, 92] width 55 height 7
click at [396, 91] on div at bounding box center [395, 91] width 5 height 5
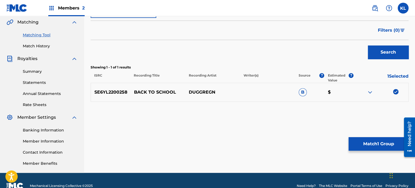
click at [368, 144] on button "Match 1 Group" at bounding box center [378, 144] width 60 height 14
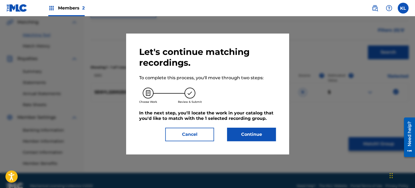
click at [256, 137] on button "Continue" at bounding box center [251, 135] width 49 height 14
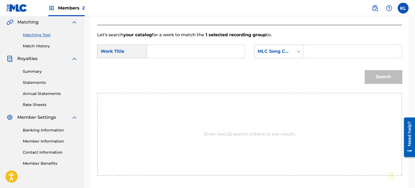
click at [184, 53] on input "Search Form" at bounding box center [195, 51] width 89 height 13
type input "back"
paste input "BC48DU"
type input "BC48DU"
click at [364, 70] on button "Search" at bounding box center [382, 77] width 37 height 14
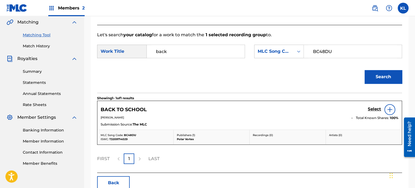
scroll to position [156, 0]
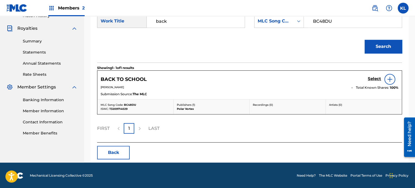
click at [376, 77] on h5 "Select" at bounding box center [374, 78] width 13 height 5
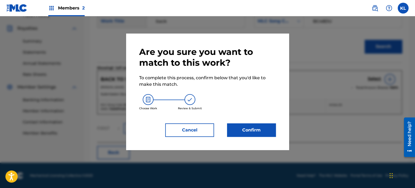
click at [268, 132] on button "Confirm" at bounding box center [251, 131] width 49 height 14
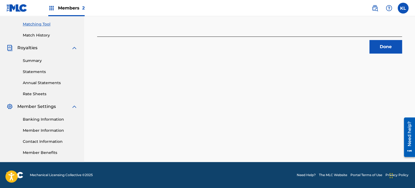
scroll to position [81, 0]
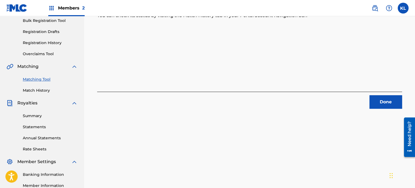
click at [402, 100] on div "1 Recording Groups are pending usage match to the work BACK TO SCHOOL . Congrat…" at bounding box center [250, 35] width 318 height 147
click at [387, 101] on button "Done" at bounding box center [385, 102] width 33 height 14
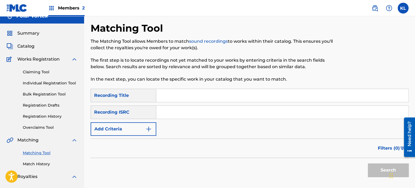
scroll to position [6, 0]
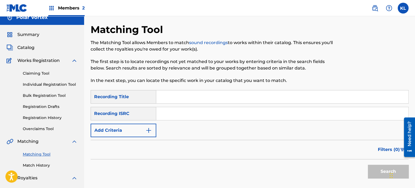
click at [193, 99] on input "Search Form" at bounding box center [282, 97] width 252 height 13
type input "bless"
paste input "SE6YL2200222"
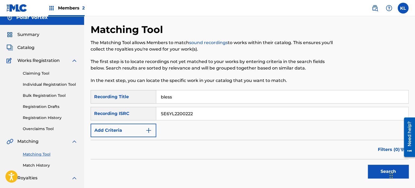
type input "SE6YL2200222"
click at [368, 165] on button "Search" at bounding box center [388, 172] width 41 height 14
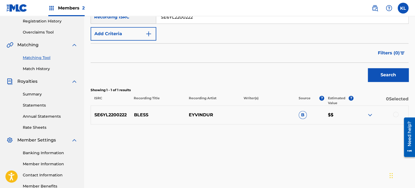
scroll to position [103, 0]
click at [394, 116] on div at bounding box center [395, 114] width 5 height 5
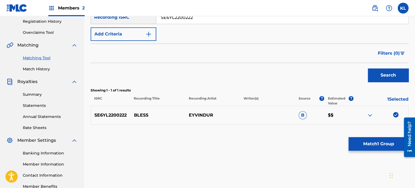
click at [366, 151] on button "Match 1 Group" at bounding box center [378, 144] width 60 height 14
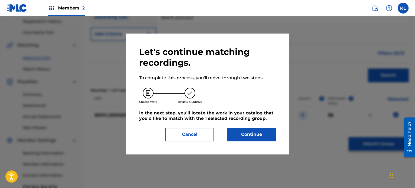
click at [366, 151] on div at bounding box center [207, 110] width 415 height 188
click at [246, 134] on button "Continue" at bounding box center [251, 135] width 49 height 14
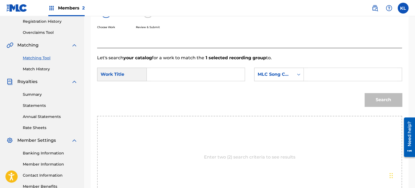
click at [178, 72] on input "Search Form" at bounding box center [195, 74] width 89 height 13
type input "bless"
paste input "BC4UVT"
type input "BC4UVT"
click at [364, 93] on button "Search" at bounding box center [382, 100] width 37 height 14
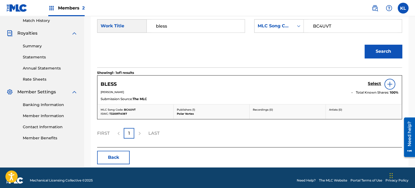
scroll to position [152, 0]
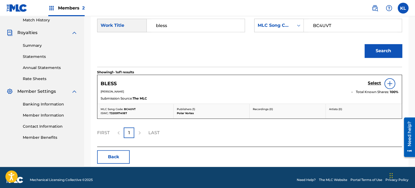
click at [372, 83] on h5 "Select" at bounding box center [374, 83] width 13 height 5
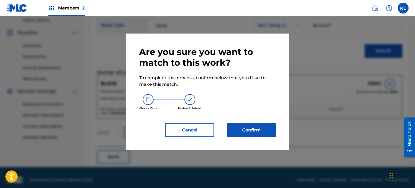
click at [246, 124] on button "Confirm" at bounding box center [251, 131] width 49 height 14
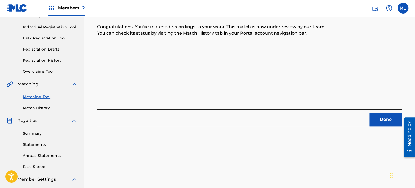
scroll to position [62, 0]
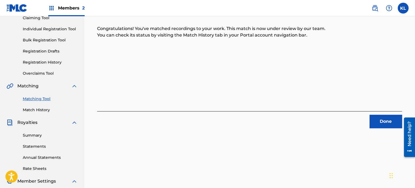
click at [379, 120] on button "Done" at bounding box center [385, 122] width 33 height 14
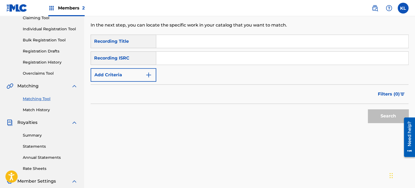
click at [161, 44] on input "Search Form" at bounding box center [282, 41] width 252 height 13
type input "bumblebee"
paste input "SE6YL2200476"
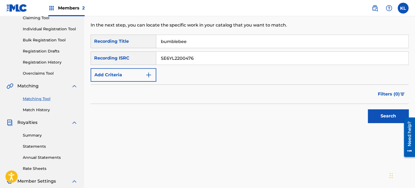
type input "SE6YL2200476"
click at [368, 110] on button "Search" at bounding box center [388, 117] width 41 height 14
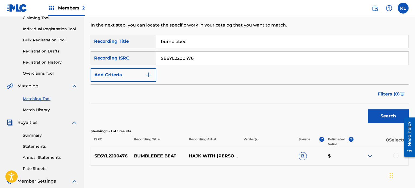
scroll to position [130, 0]
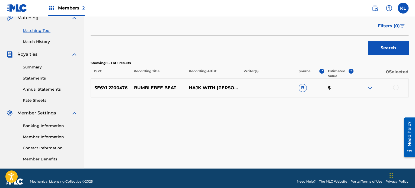
click at [395, 87] on div at bounding box center [395, 87] width 5 height 5
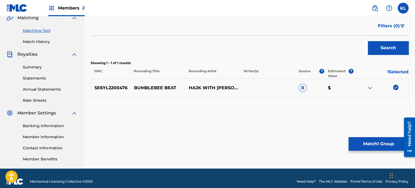
click at [372, 148] on button "Match 1 Group" at bounding box center [378, 144] width 60 height 14
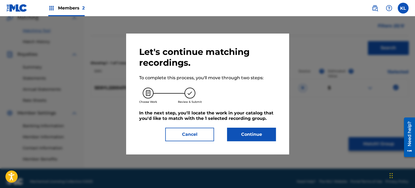
click at [248, 132] on button "Continue" at bounding box center [251, 135] width 49 height 14
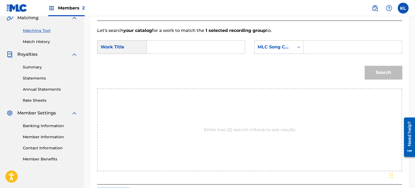
click at [171, 49] on input "Search Form" at bounding box center [195, 47] width 89 height 13
type input "bumblebee"
paste input "BC4NLG"
type input "BC4NLG"
click at [364, 66] on button "Search" at bounding box center [382, 73] width 37 height 14
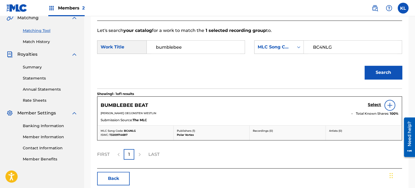
click at [375, 105] on h5 "Select" at bounding box center [374, 104] width 13 height 5
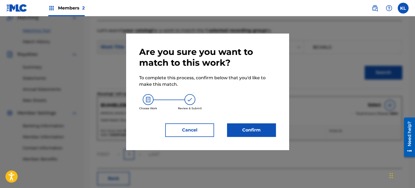
click at [253, 129] on button "Confirm" at bounding box center [251, 131] width 49 height 14
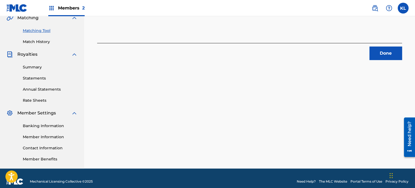
scroll to position [89, 0]
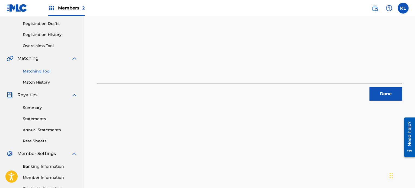
click at [386, 100] on button "Done" at bounding box center [385, 94] width 33 height 14
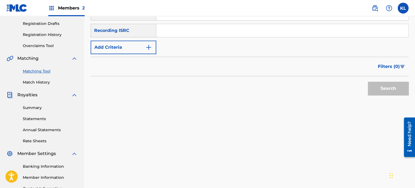
scroll to position [40, 0]
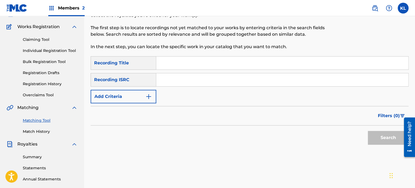
click at [186, 62] on input "Search Form" at bounding box center [282, 63] width 252 height 13
type input "illusion"
paste input "SE6YL2200250"
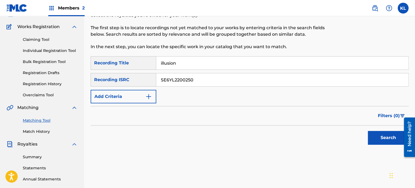
type input "SE6YL2200250"
click at [368, 131] on button "Search" at bounding box center [388, 138] width 41 height 14
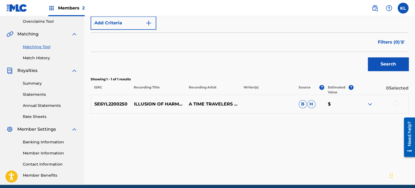
scroll to position [119, 0]
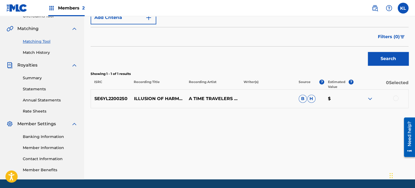
click at [395, 98] on div at bounding box center [395, 98] width 5 height 5
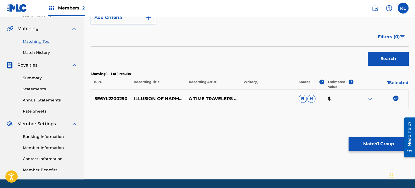
click at [358, 142] on button "Match 1 Group" at bounding box center [378, 144] width 60 height 14
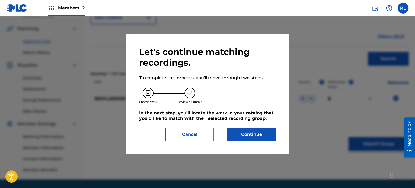
click at [246, 136] on button "Continue" at bounding box center [251, 135] width 49 height 14
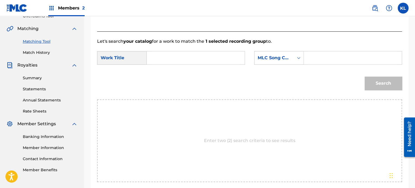
click at [166, 58] on input "Search Form" at bounding box center [195, 58] width 89 height 13
type input "illusion"
paste input "IG5V08"
type input "IG5V08"
click at [364, 77] on button "Search" at bounding box center [382, 84] width 37 height 14
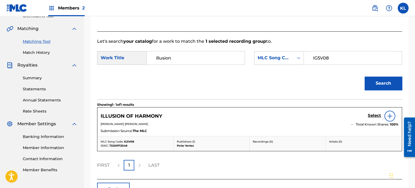
click at [373, 116] on h5 "Select" at bounding box center [374, 115] width 13 height 5
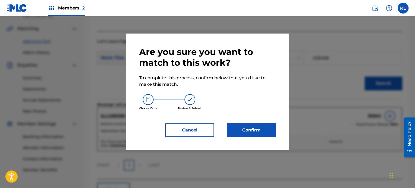
click at [256, 121] on div "Are you sure you want to match to this work? To complete this process, confirm …" at bounding box center [207, 92] width 137 height 91
click at [254, 128] on button "Confirm" at bounding box center [251, 131] width 49 height 14
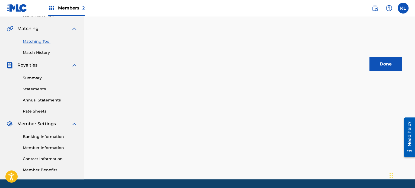
scroll to position [104, 0]
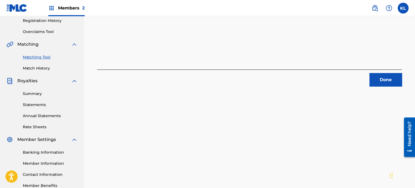
click at [398, 78] on button "Done" at bounding box center [385, 80] width 33 height 14
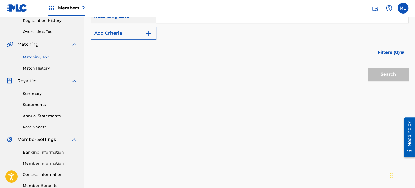
scroll to position [46, 0]
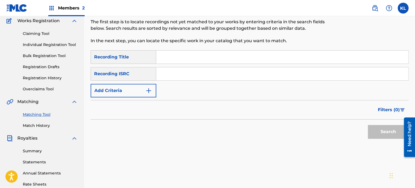
click at [166, 64] on div "SearchWithCriteriaaa2f24ec-9546-445d-a237-55937c918589 Recording Title SearchWi…" at bounding box center [250, 73] width 318 height 47
click at [169, 60] on input "Search Form" at bounding box center [282, 57] width 252 height 13
type input "inner"
paste input "SE6YL2401850"
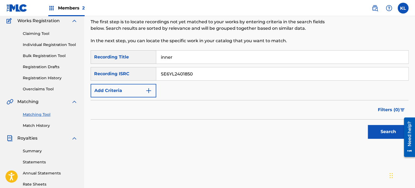
type input "SE6YL2401850"
click at [368, 125] on button "Search" at bounding box center [388, 132] width 41 height 14
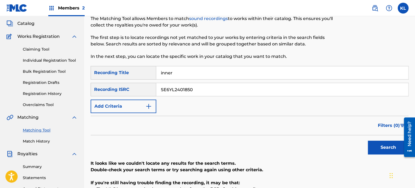
scroll to position [30, 0]
